Goal: Task Accomplishment & Management: Manage account settings

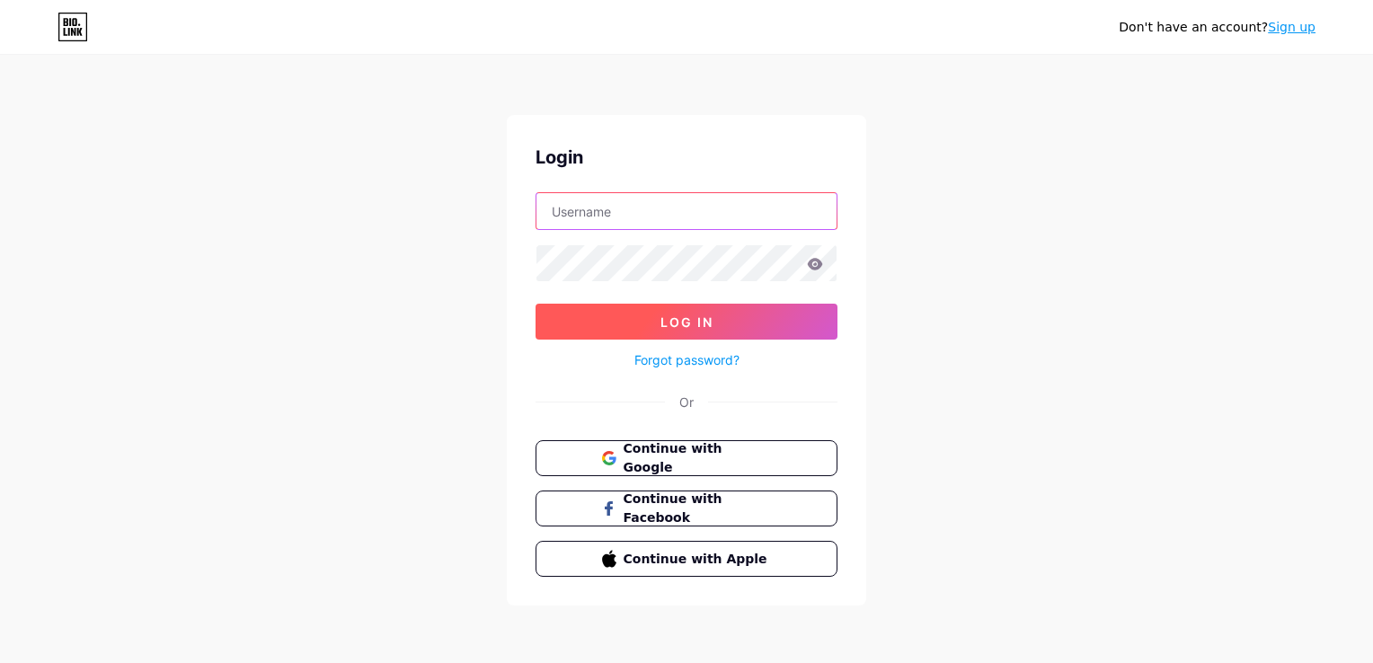
type input "[EMAIL_ADDRESS][DOMAIN_NAME]"
click at [727, 313] on button "Log In" at bounding box center [686, 322] width 302 height 36
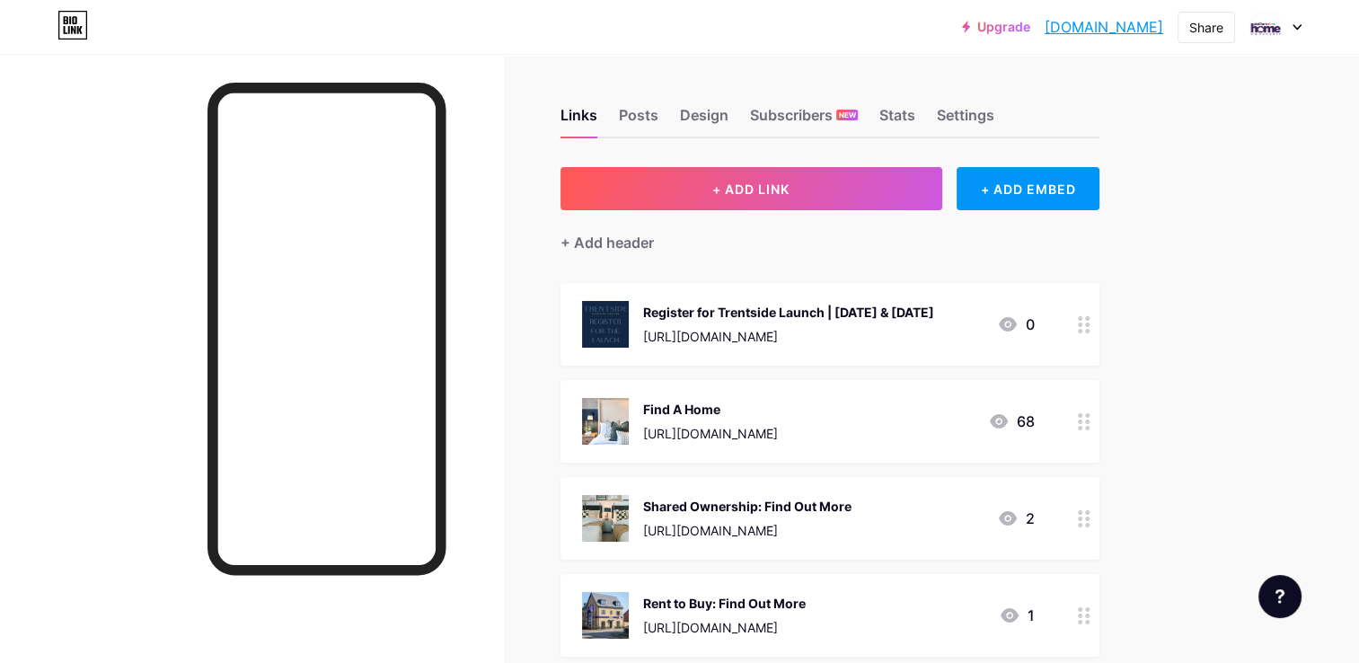
click at [1085, 316] on icon at bounding box center [1084, 324] width 13 height 17
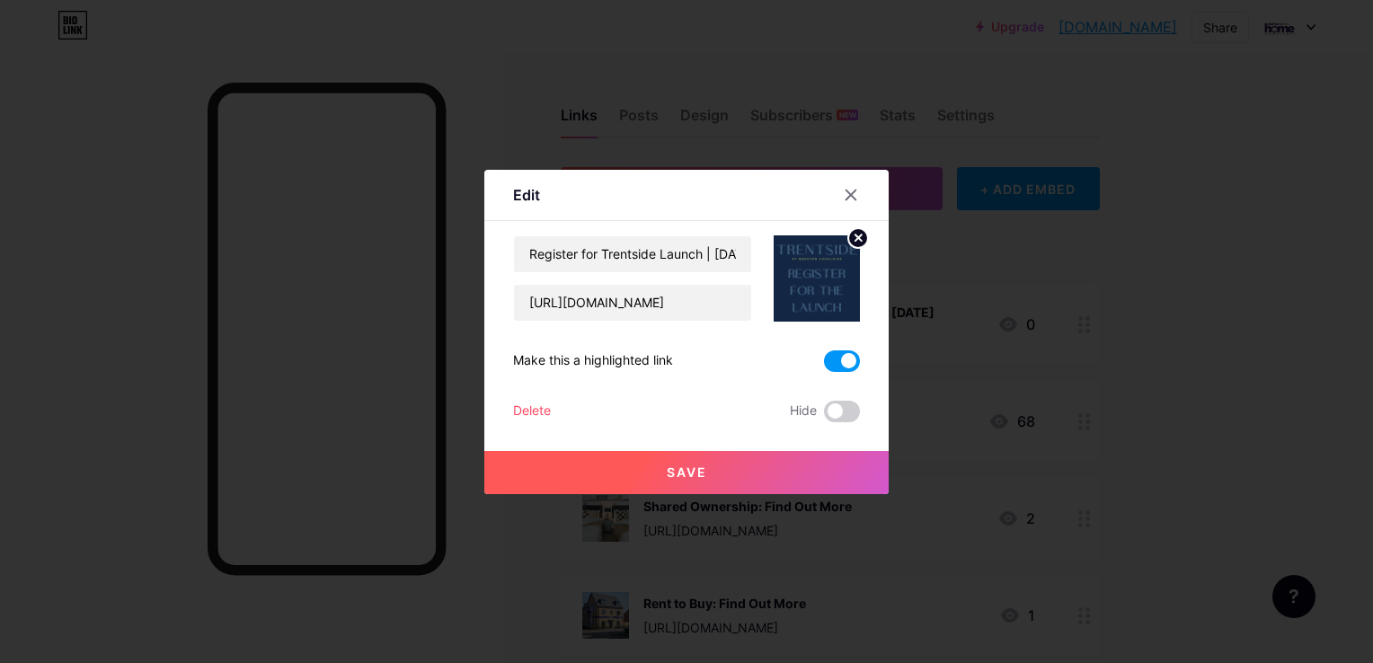
click at [543, 410] on div "Delete" at bounding box center [532, 412] width 38 height 22
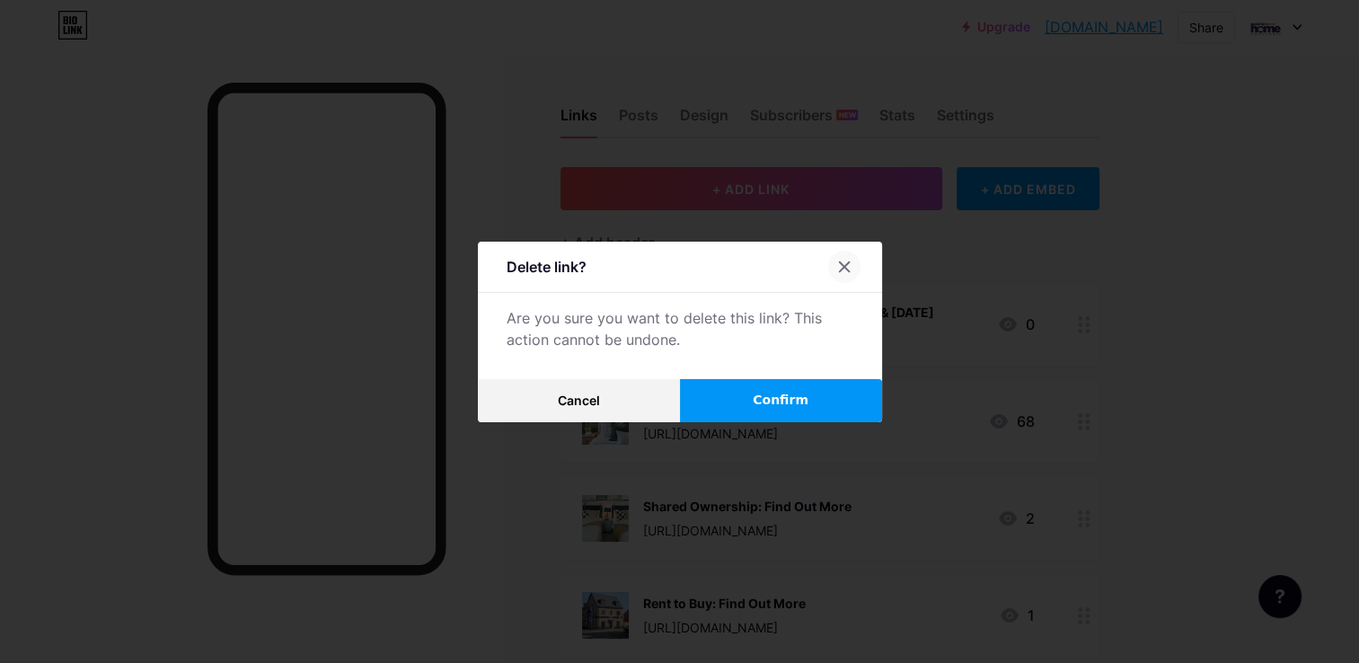
click at [850, 264] on icon at bounding box center [844, 267] width 14 height 14
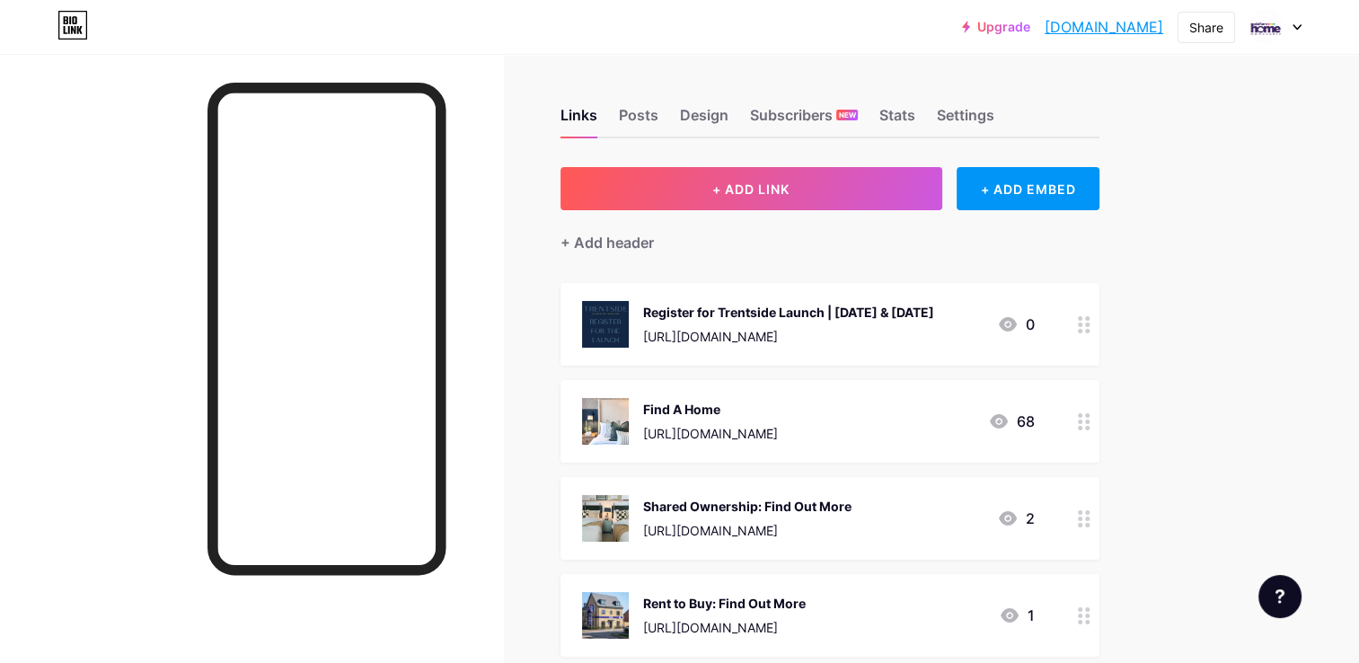
click at [1088, 336] on div at bounding box center [1084, 324] width 31 height 83
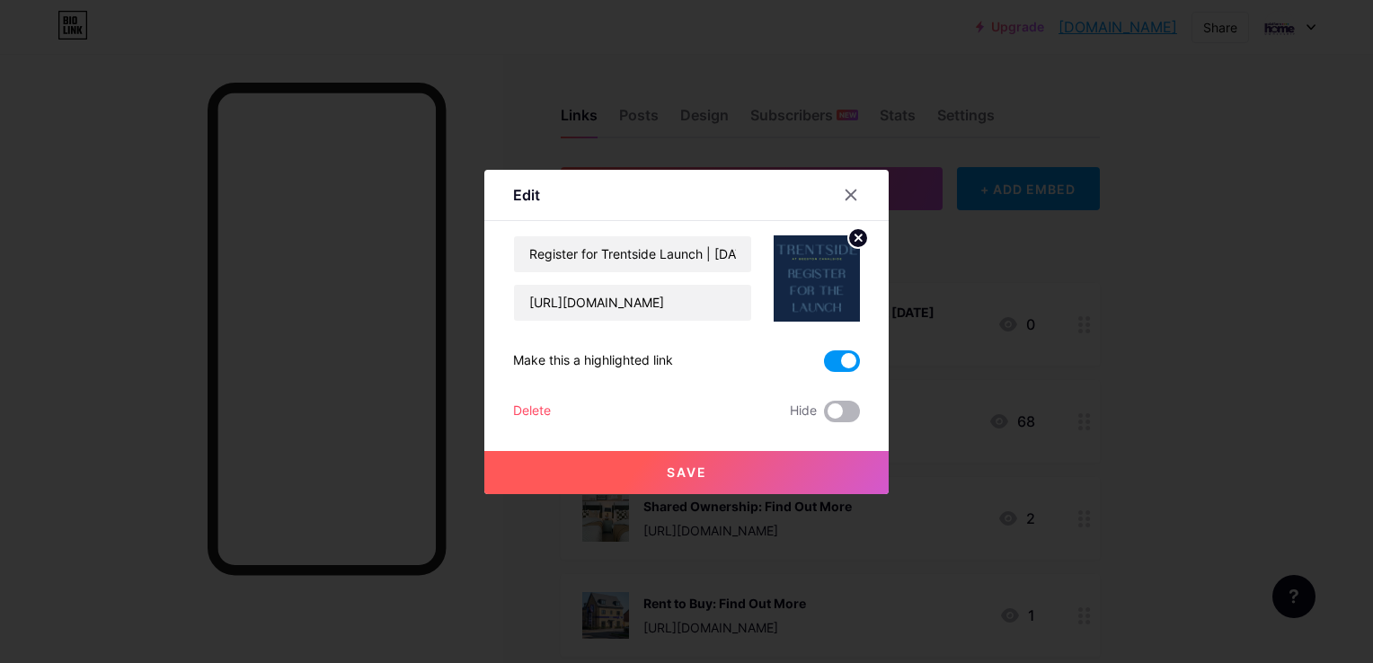
click at [829, 401] on span at bounding box center [842, 412] width 36 height 22
click at [824, 416] on input "checkbox" at bounding box center [824, 416] width 0 height 0
click at [719, 473] on button "Save" at bounding box center [686, 472] width 404 height 43
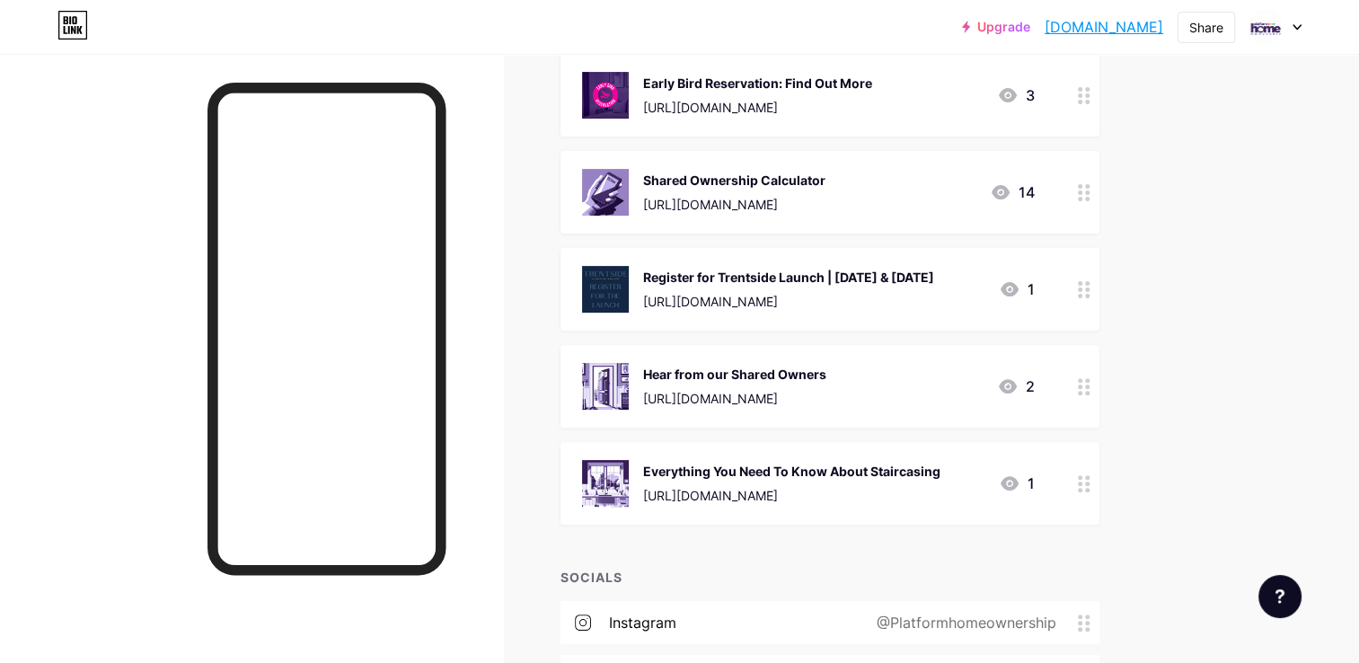
scroll to position [521, 0]
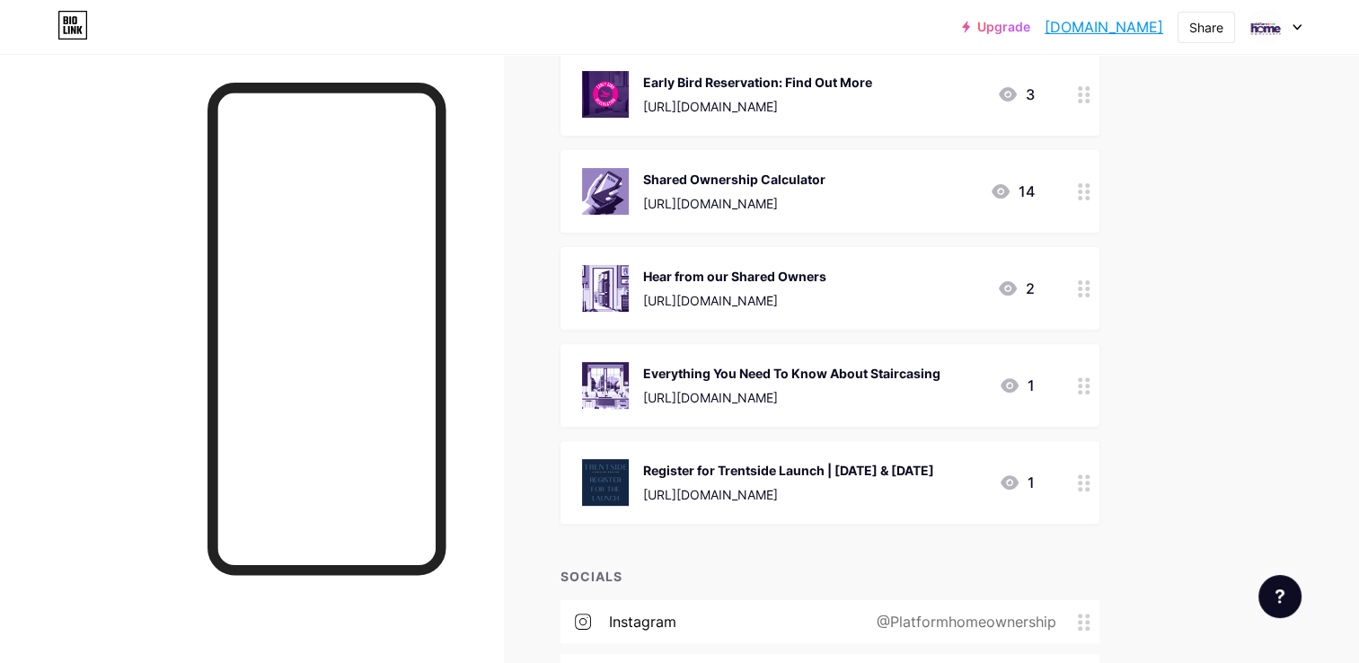
click at [1077, 490] on div at bounding box center [1084, 482] width 31 height 83
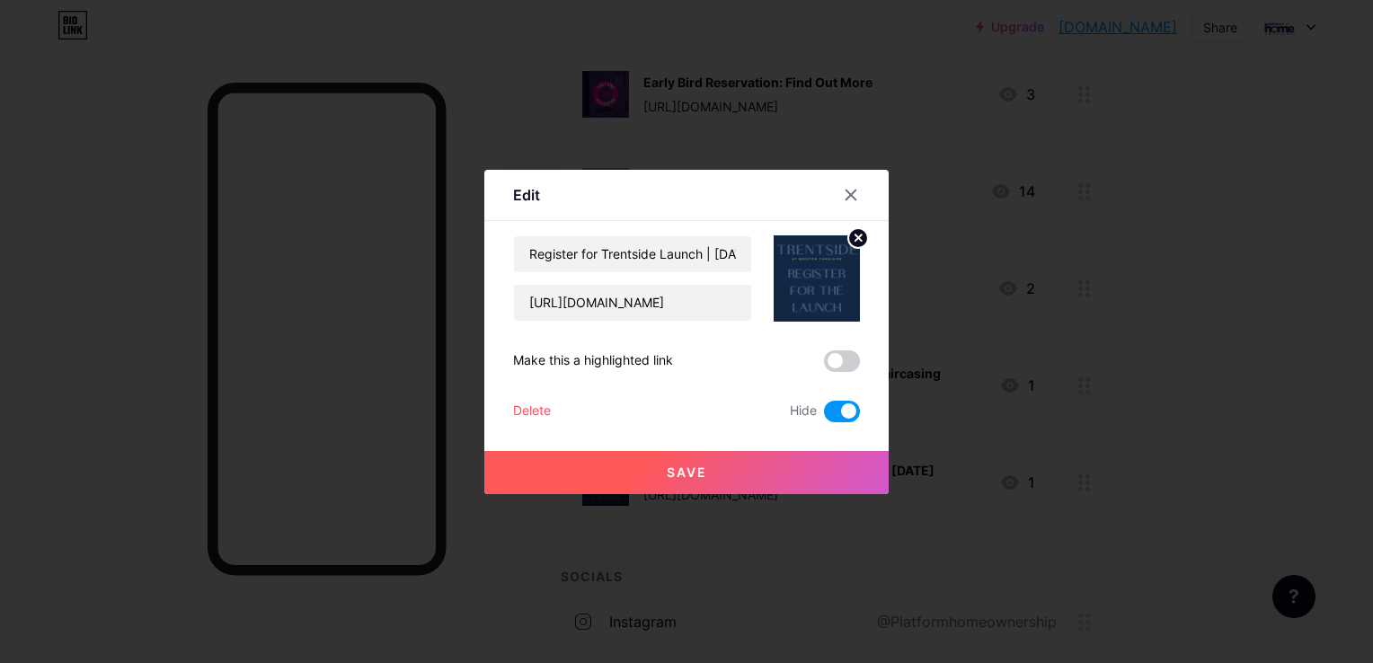
click at [520, 404] on div "Delete" at bounding box center [532, 412] width 38 height 22
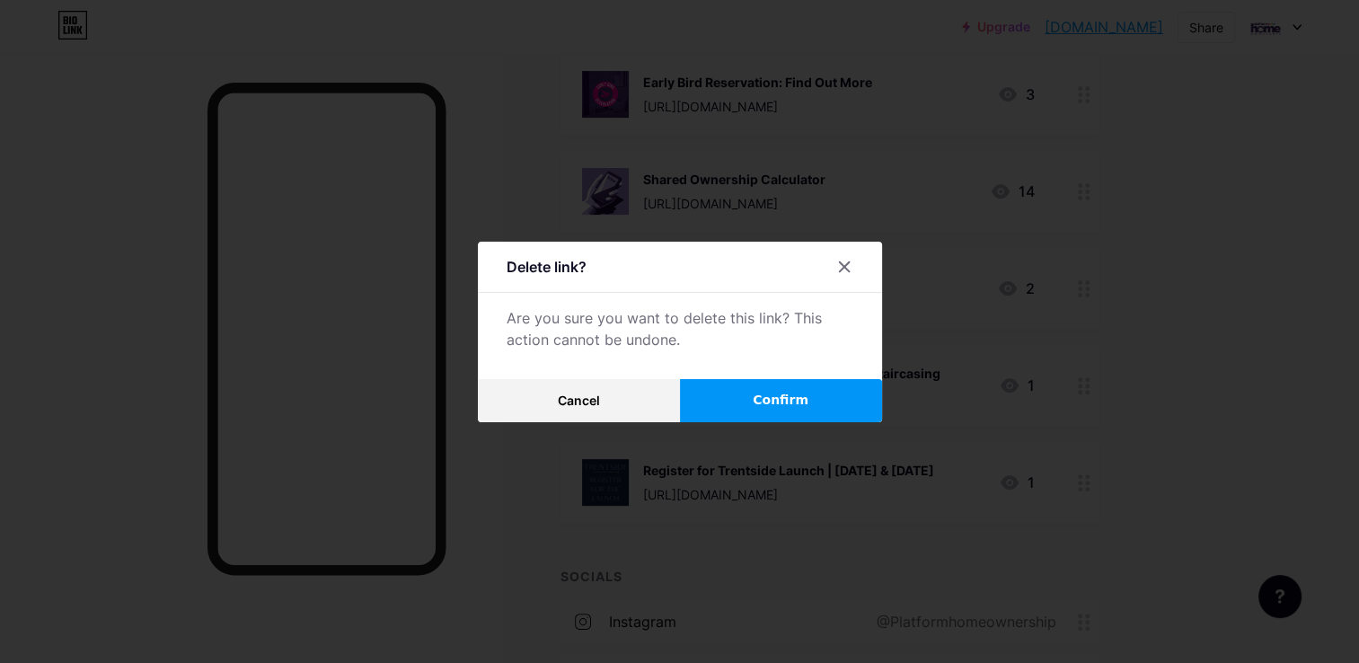
click at [805, 386] on button "Confirm" at bounding box center [781, 400] width 202 height 43
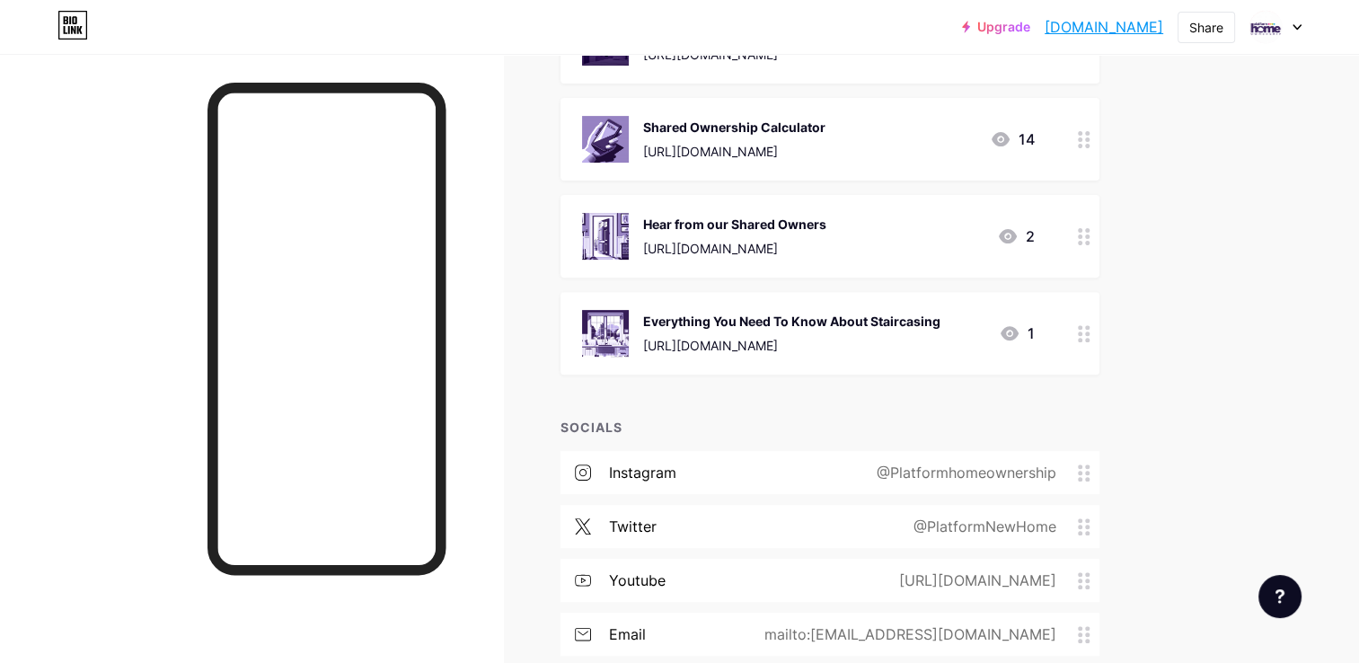
scroll to position [574, 0]
